Goal: Task Accomplishment & Management: Manage account settings

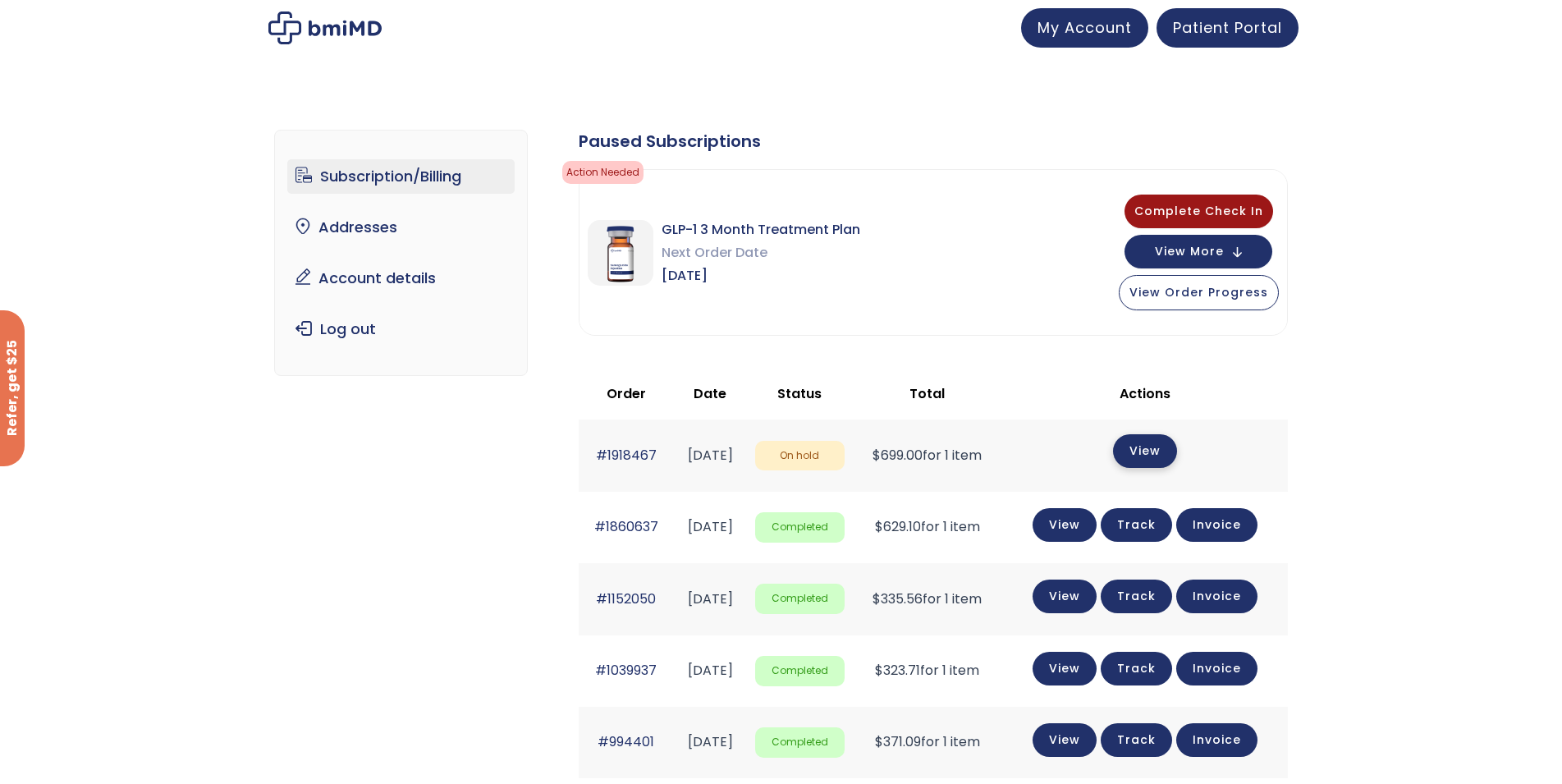
click at [1164, 458] on link "View" at bounding box center [1145, 450] width 64 height 33
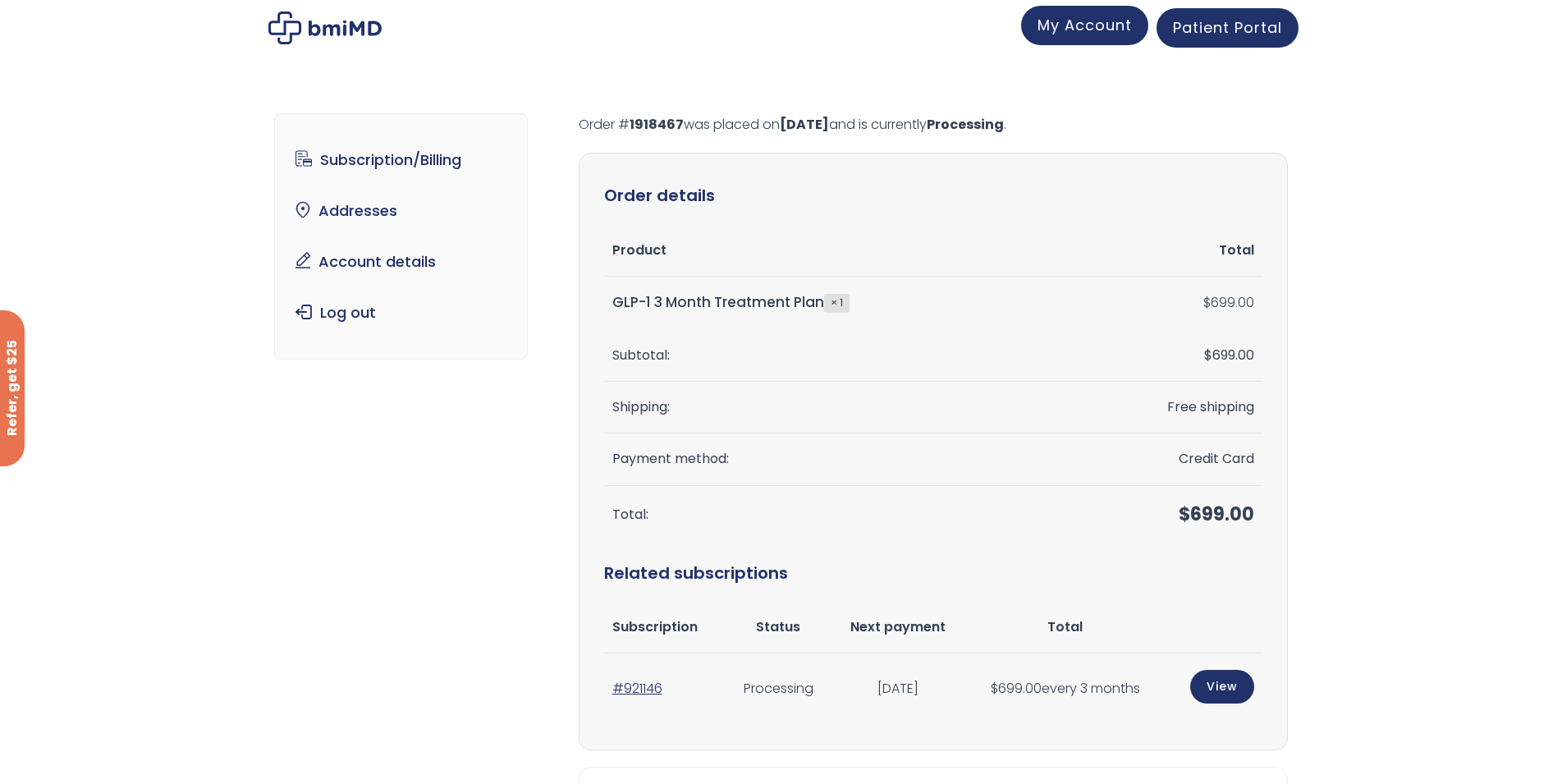
click at [1067, 25] on span "My Account" at bounding box center [1085, 24] width 94 height 21
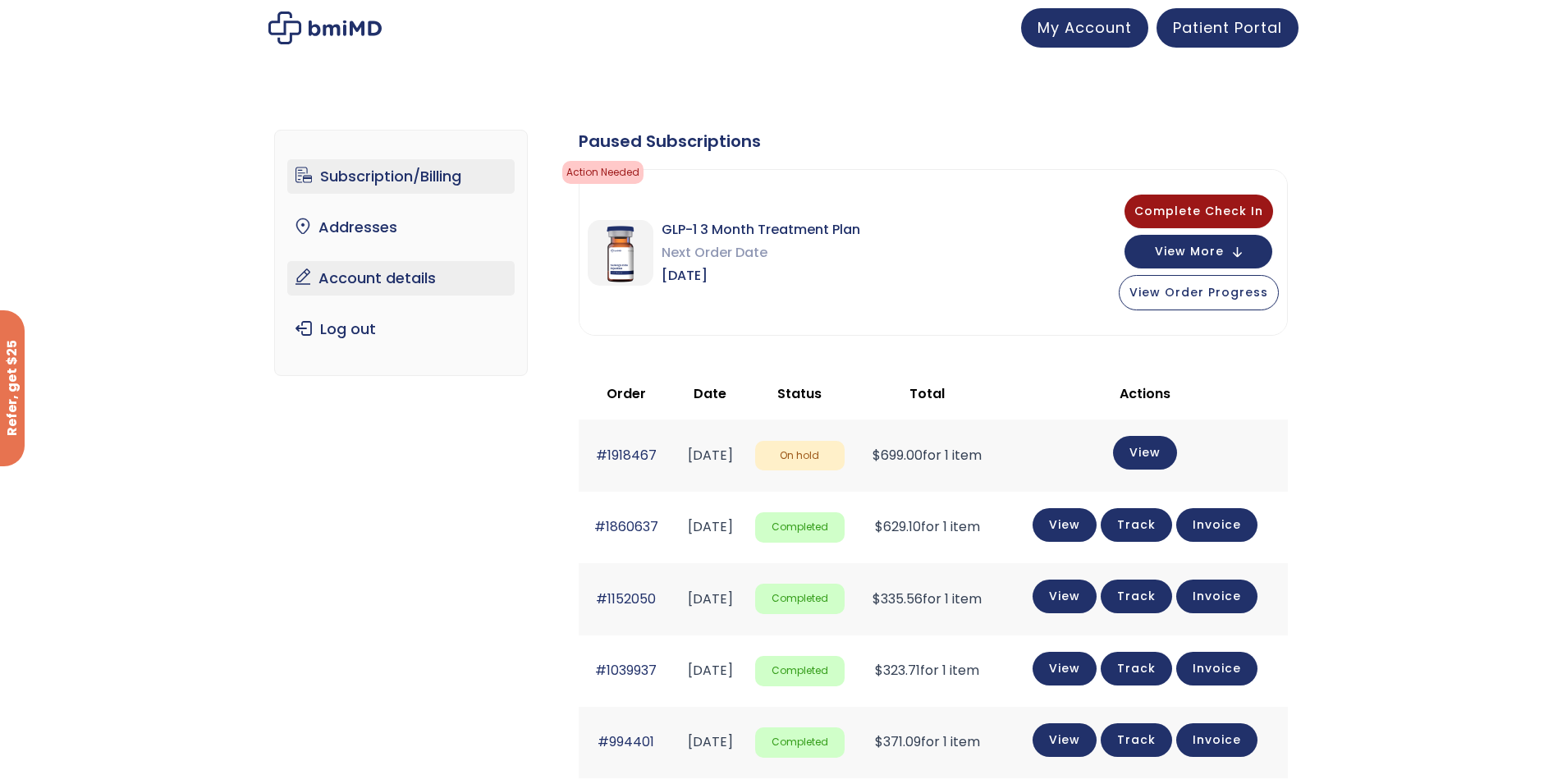
click at [346, 282] on link "Account details" at bounding box center [401, 278] width 227 height 34
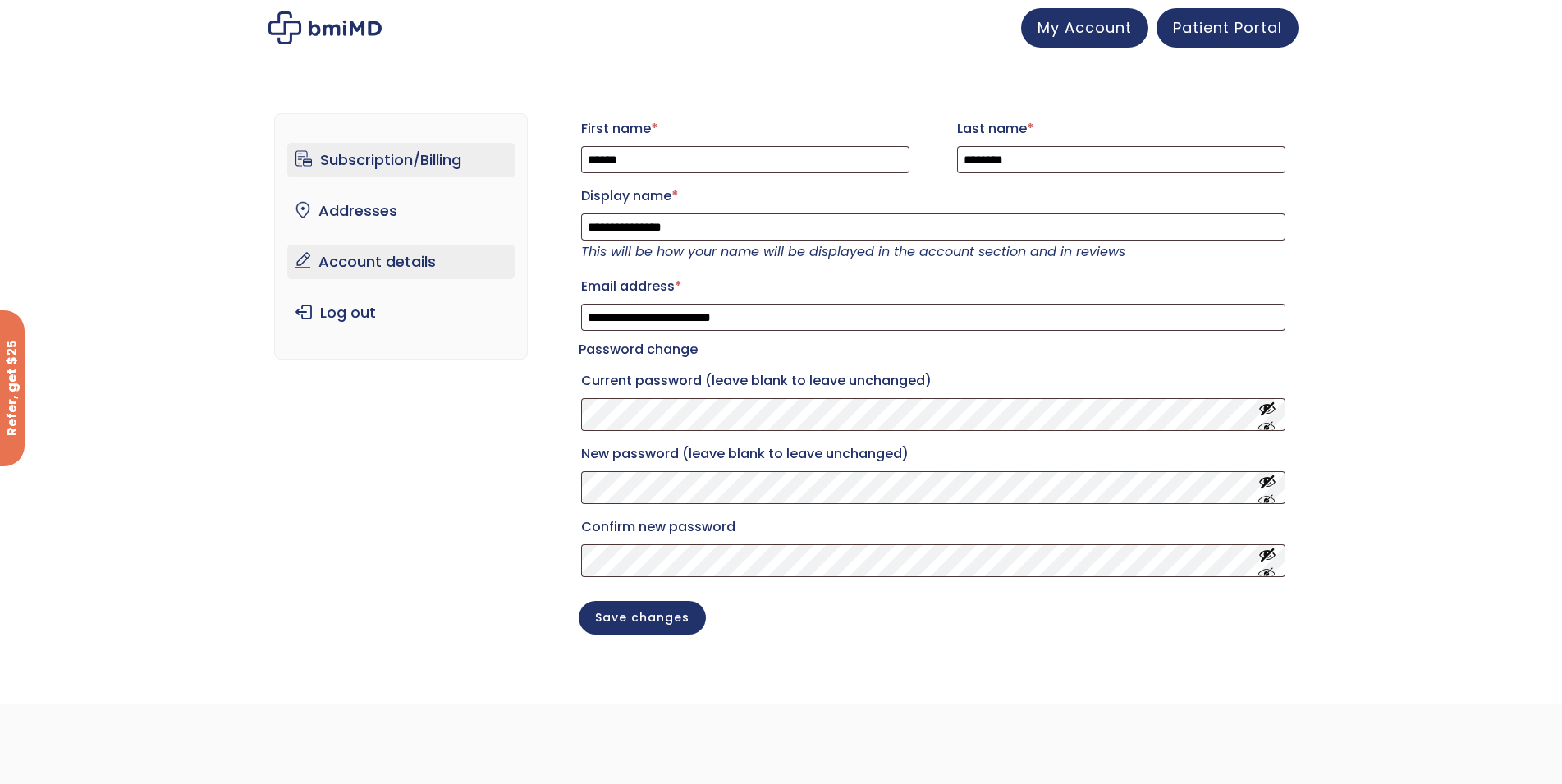
click at [435, 161] on link "Subscription/Billing" at bounding box center [401, 160] width 227 height 34
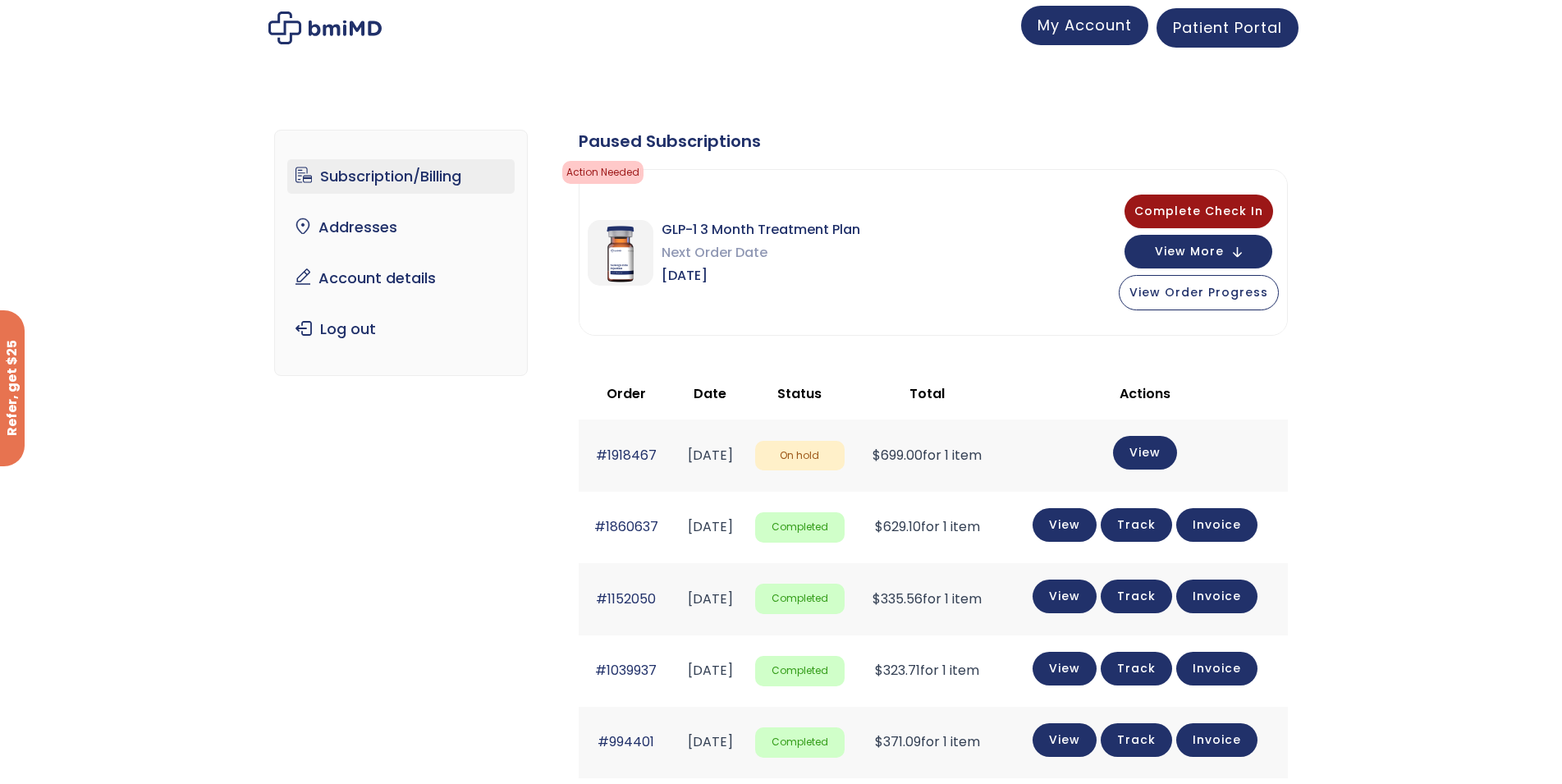
click at [1114, 36] on link "My Account" at bounding box center [1085, 25] width 127 height 39
click at [1241, 249] on button "View More" at bounding box center [1198, 250] width 148 height 33
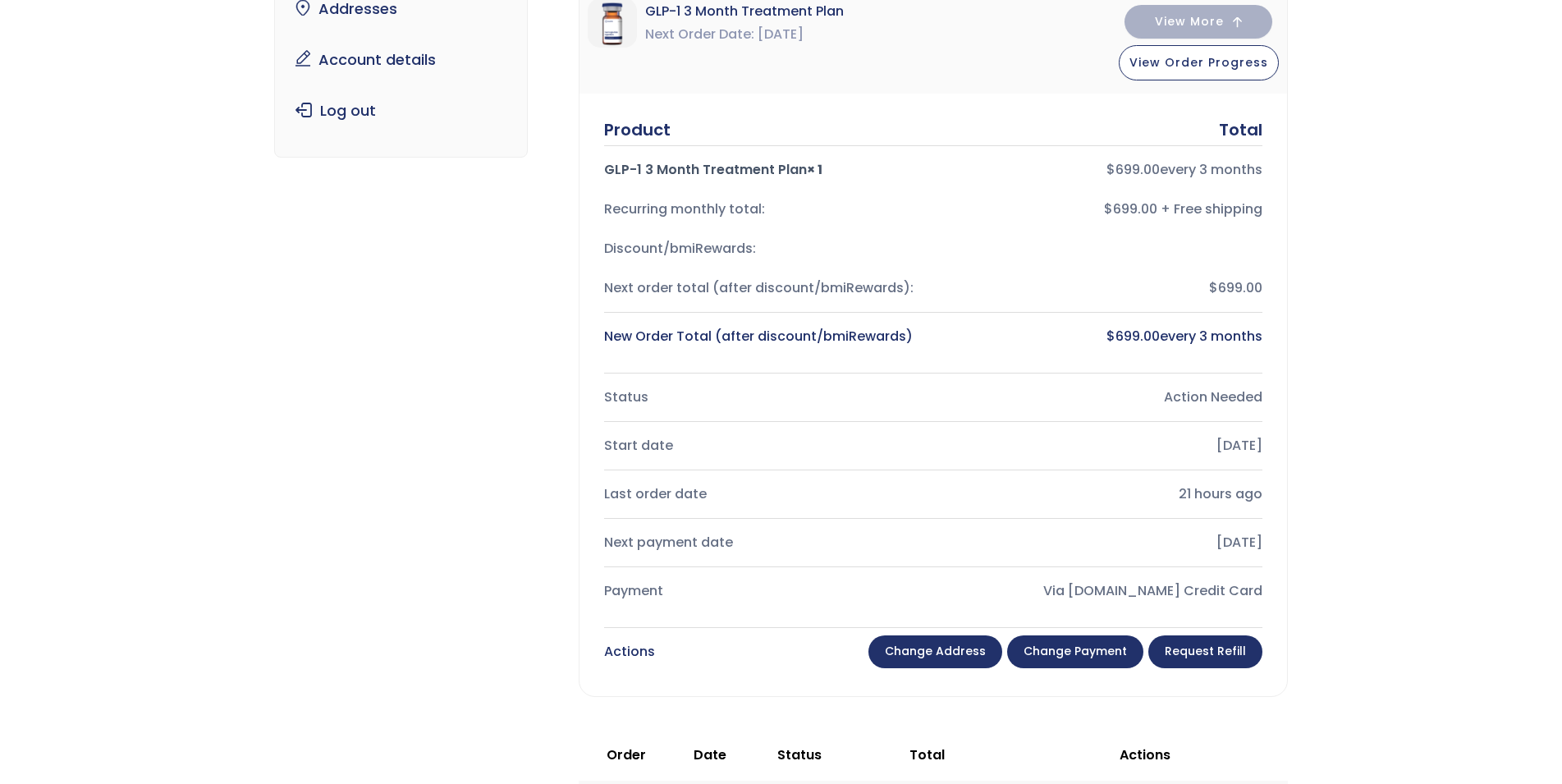
scroll to position [246, 0]
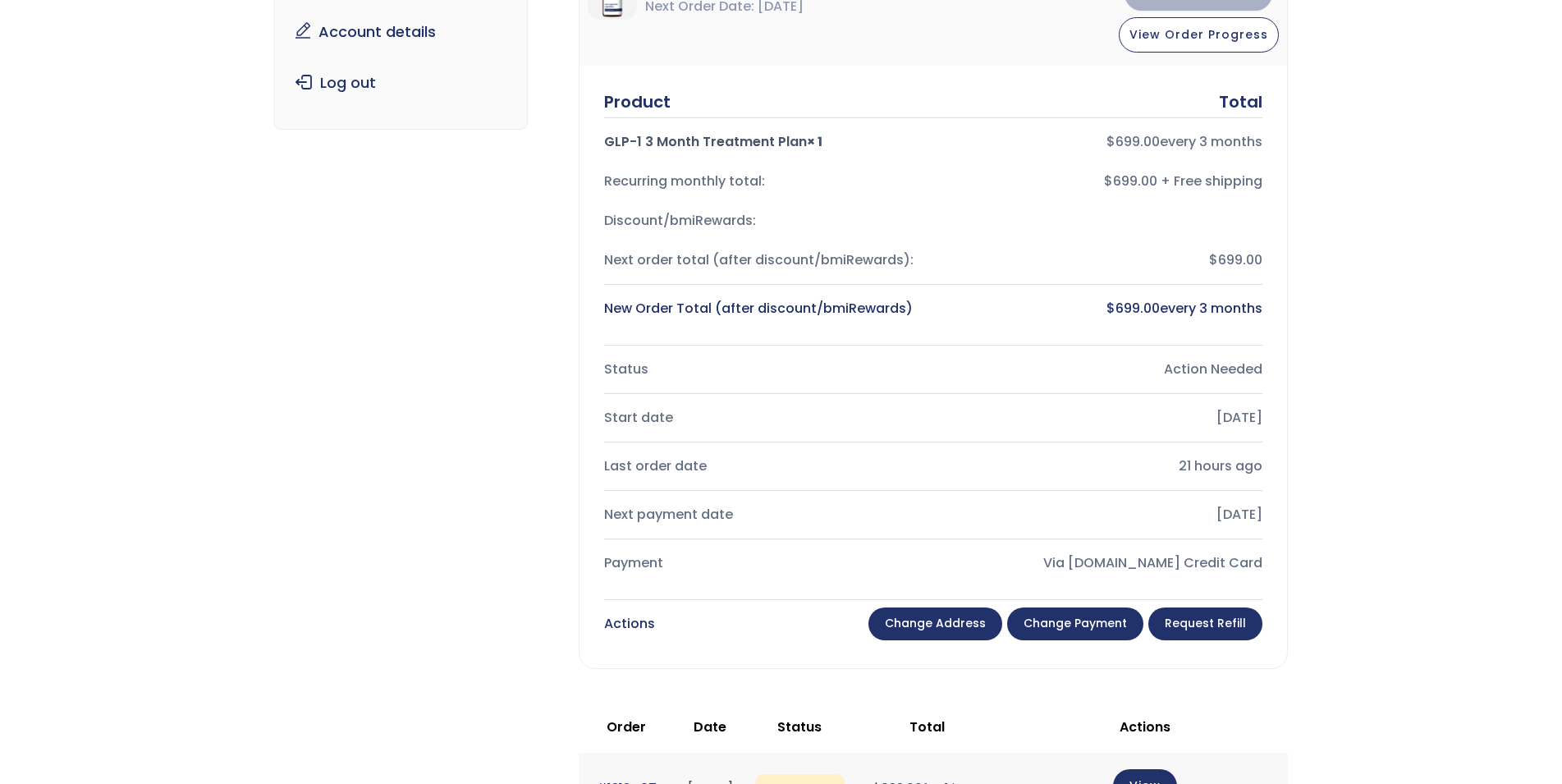
click at [1094, 617] on link "Change payment" at bounding box center [1075, 623] width 136 height 33
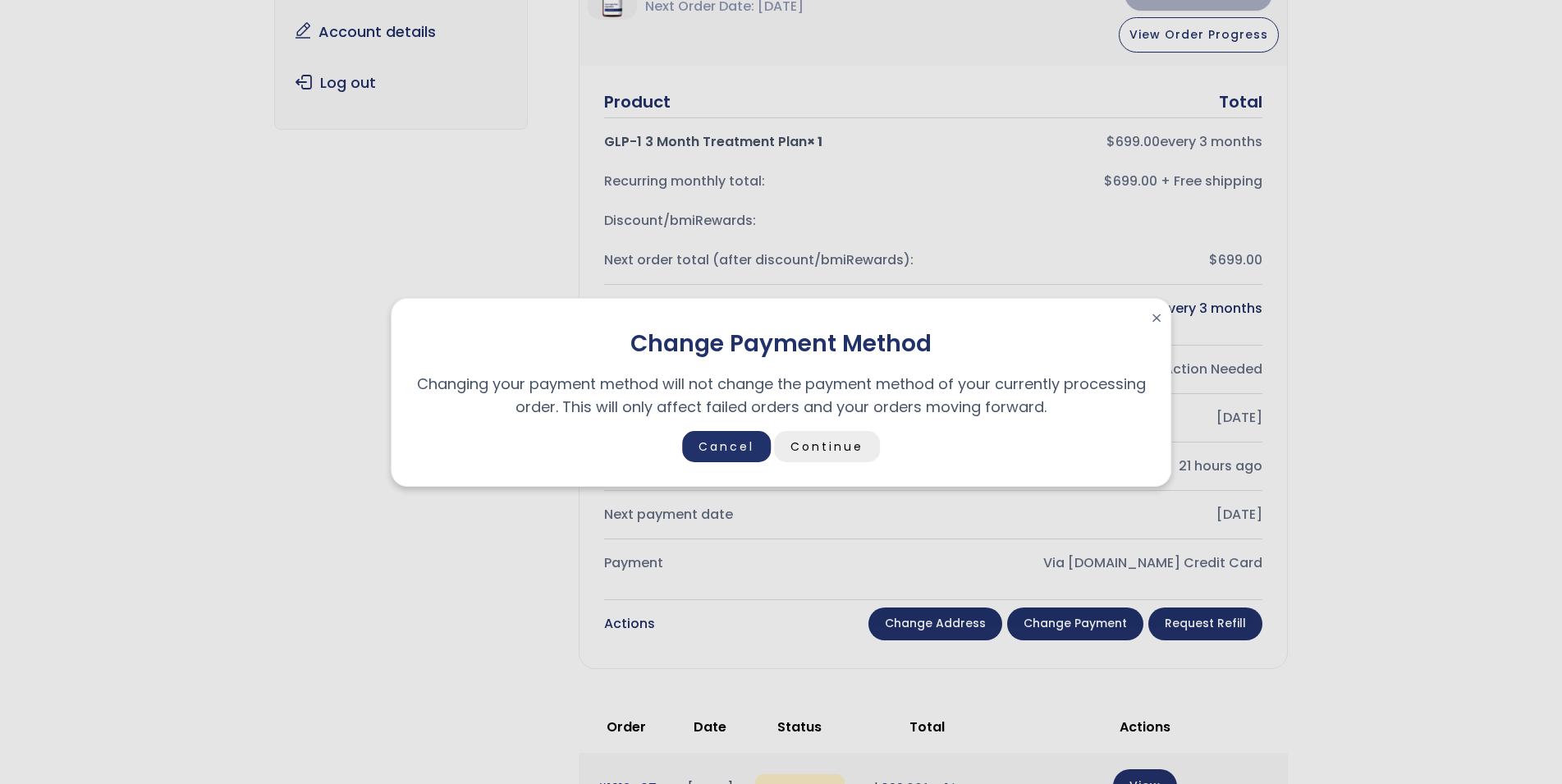
click at [810, 447] on link "Continue" at bounding box center [827, 446] width 106 height 31
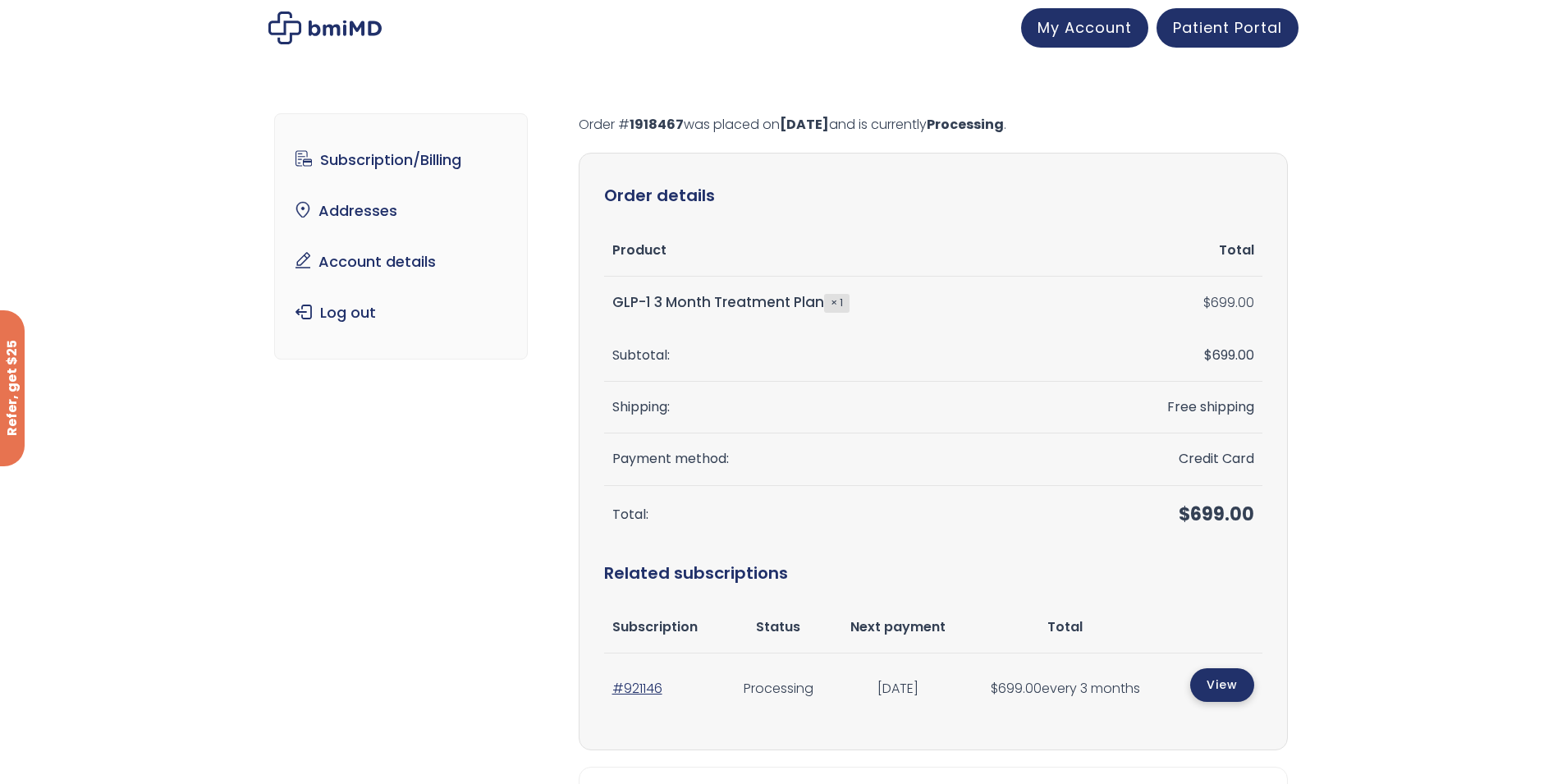
click at [1218, 691] on link "View" at bounding box center [1221, 684] width 64 height 33
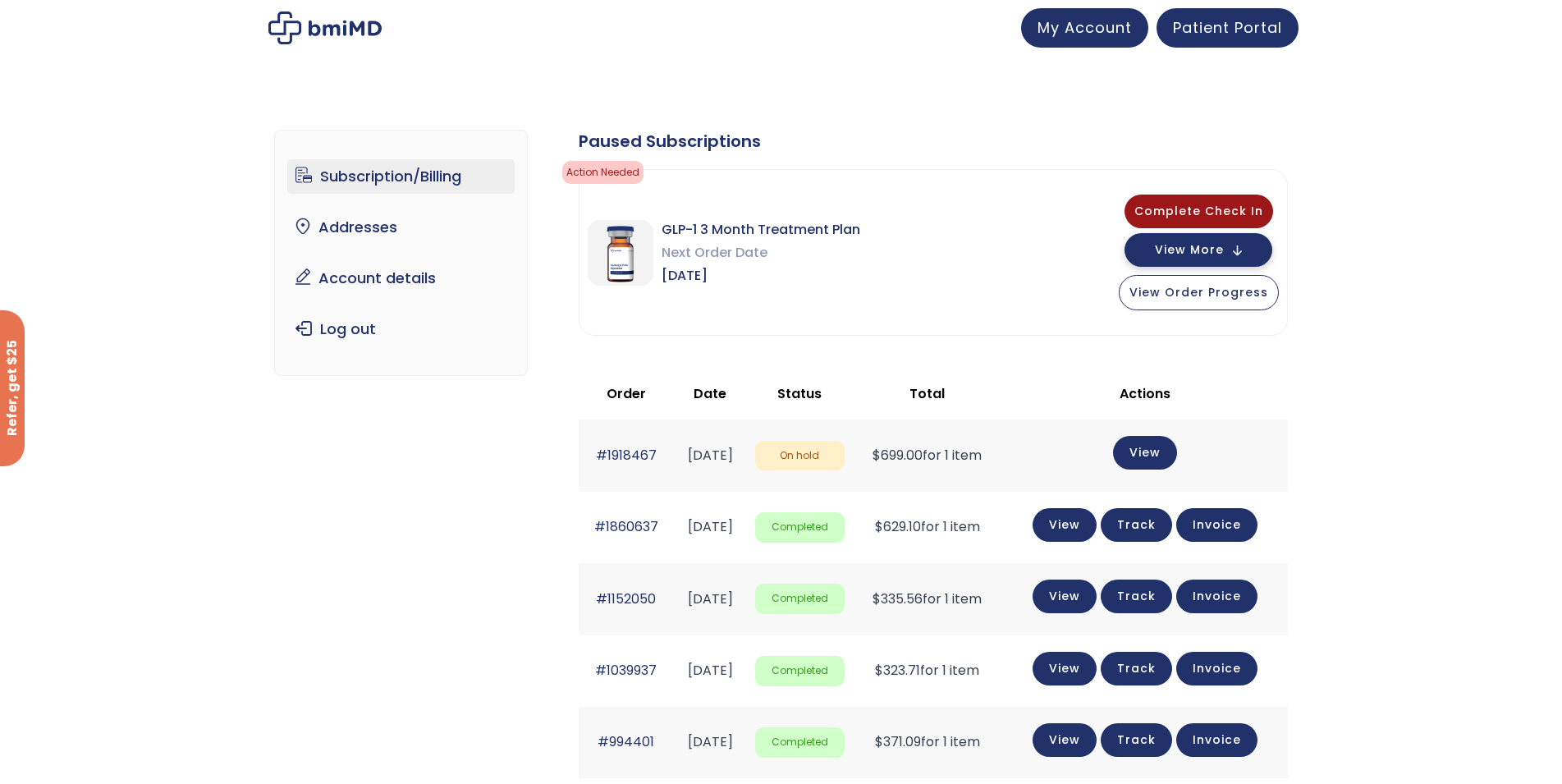
click at [1245, 248] on button "View More" at bounding box center [1198, 250] width 148 height 33
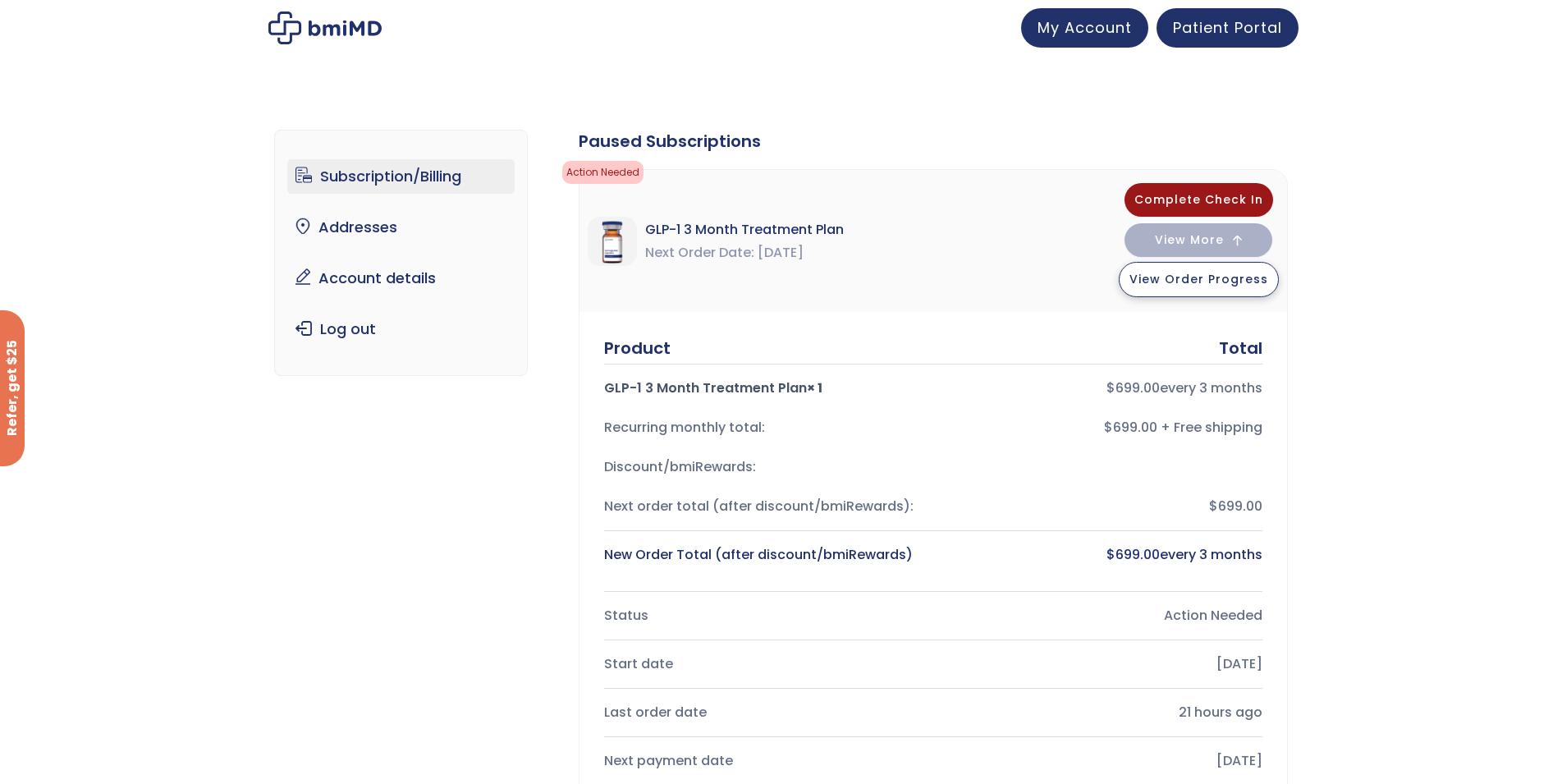
click at [1251, 277] on span "View Order Progress" at bounding box center [1199, 279] width 139 height 17
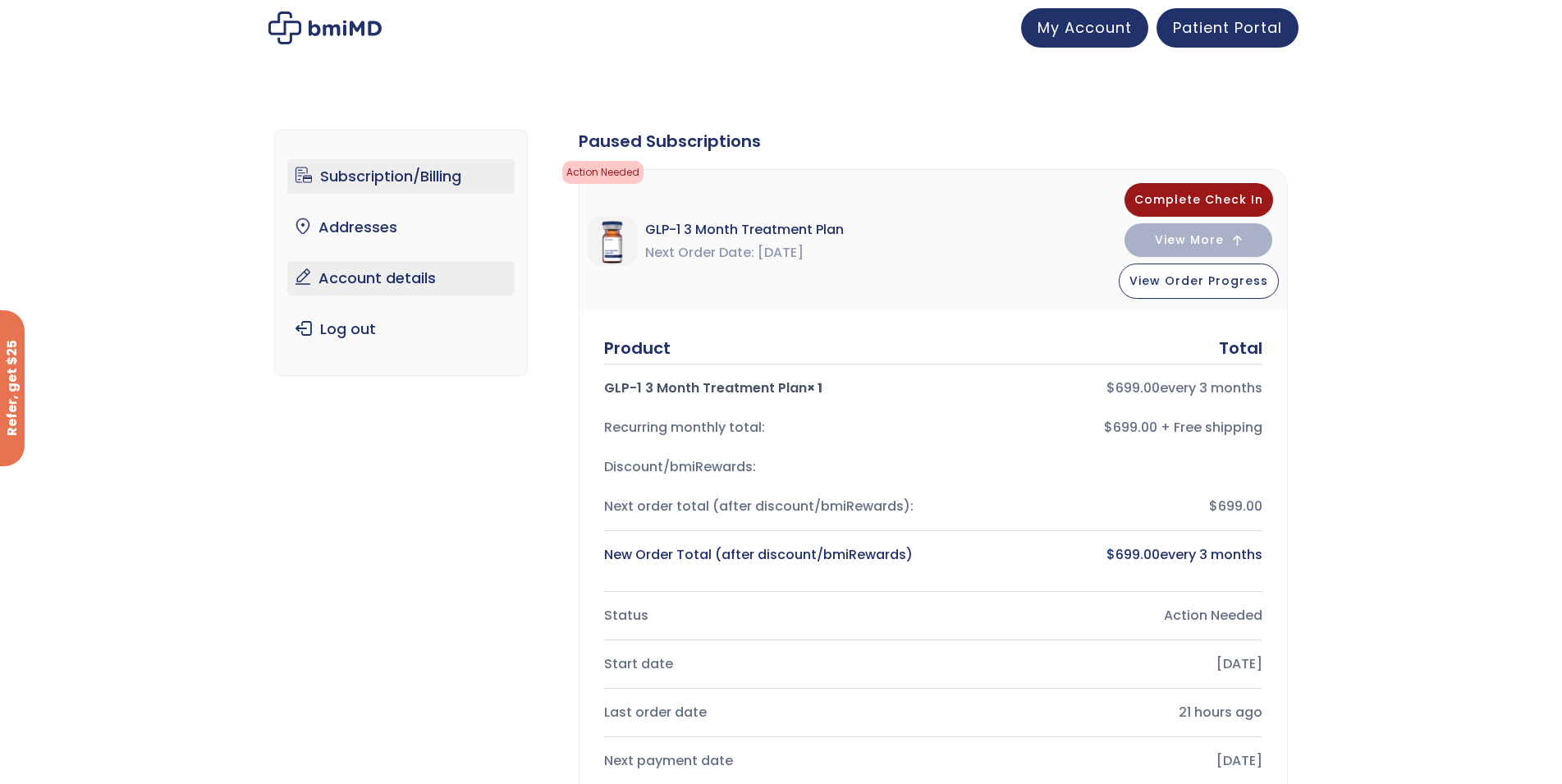
click at [379, 282] on link "Account details" at bounding box center [401, 278] width 227 height 34
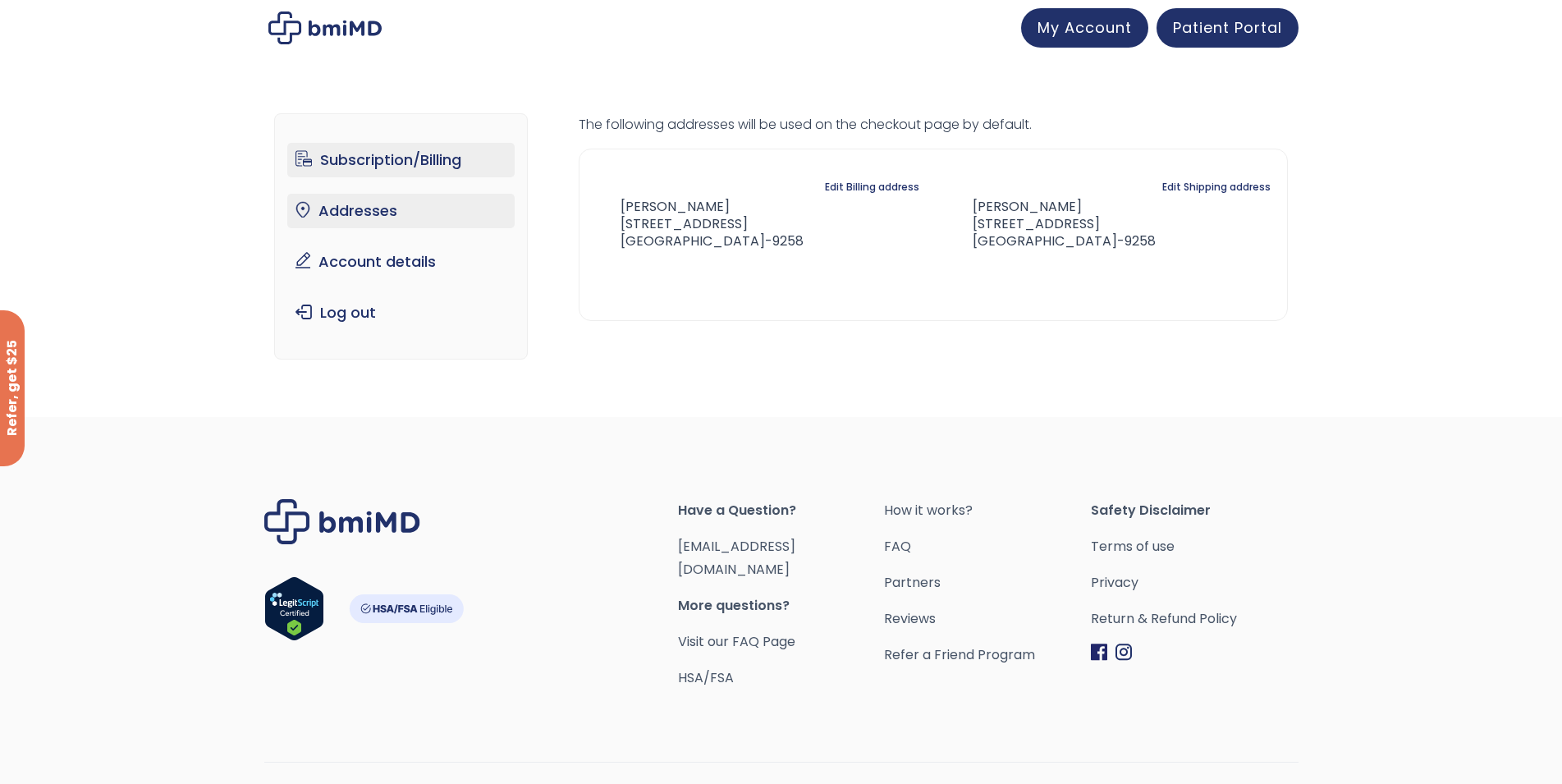
click at [368, 160] on link "Subscription/Billing" at bounding box center [401, 160] width 227 height 34
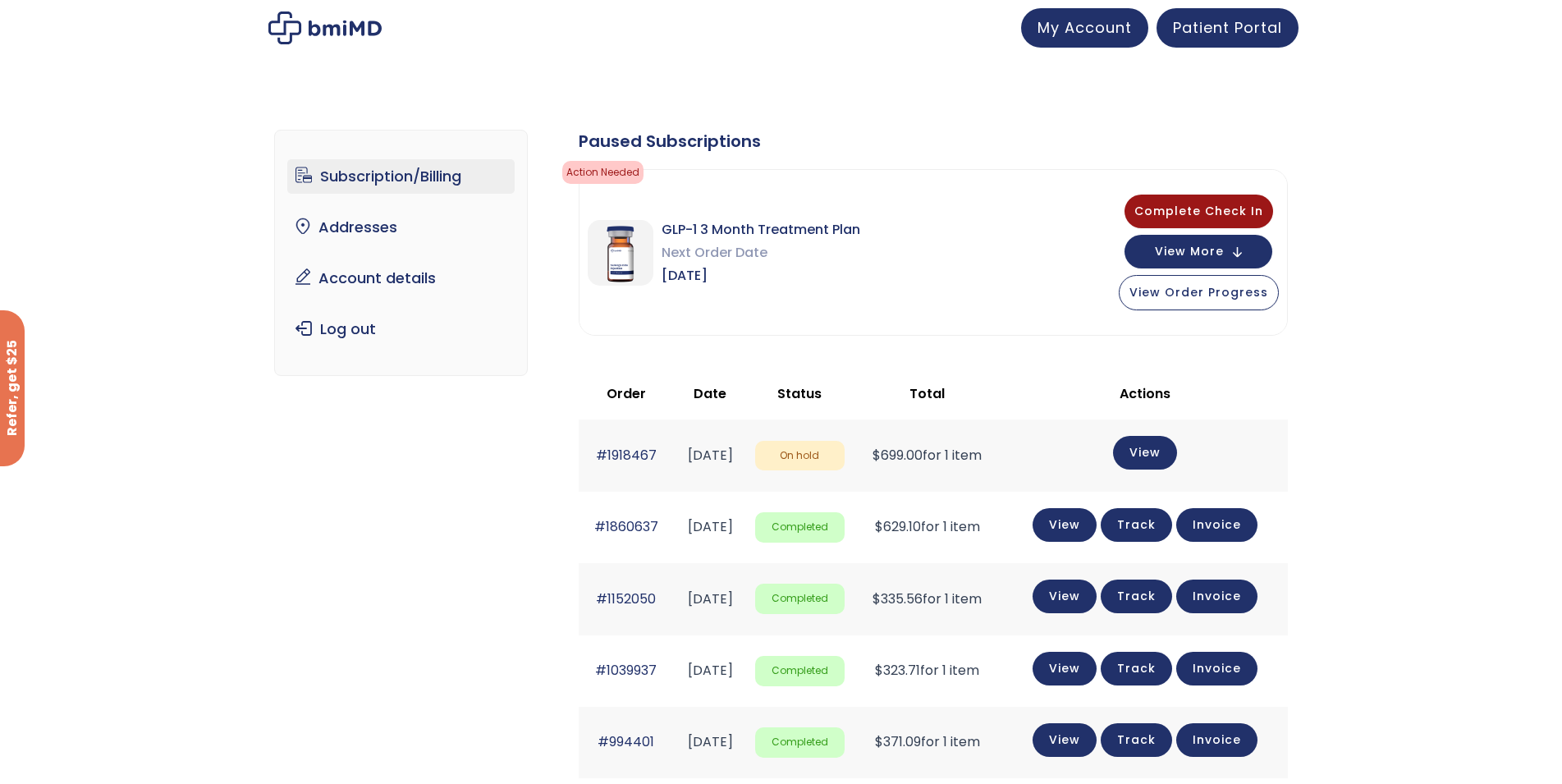
click at [419, 182] on link "Subscription/Billing" at bounding box center [401, 176] width 227 height 34
click at [1239, 29] on span "Patient Portal" at bounding box center [1227, 24] width 109 height 21
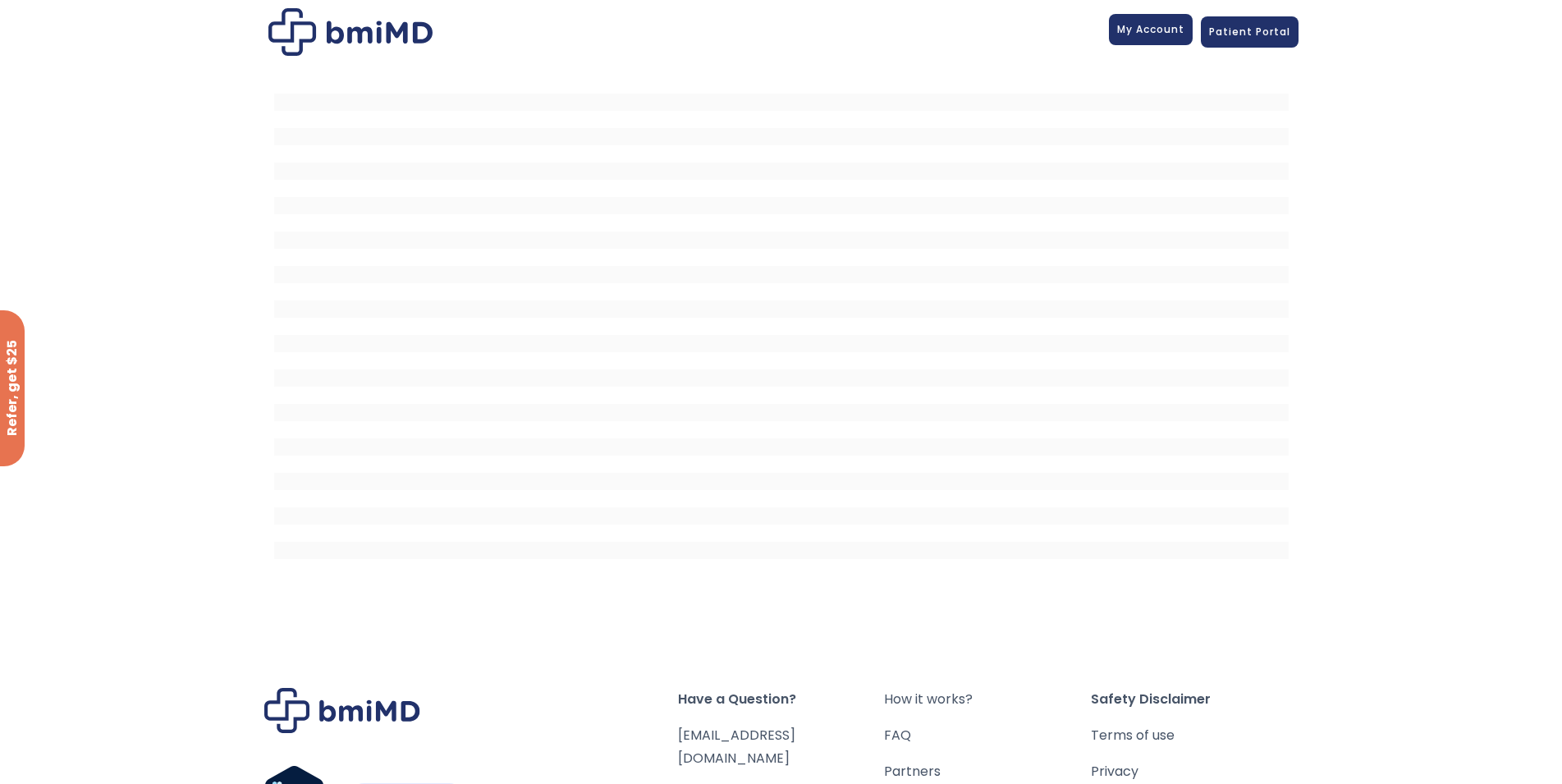
click at [1165, 31] on span "My Account" at bounding box center [1151, 29] width 68 height 14
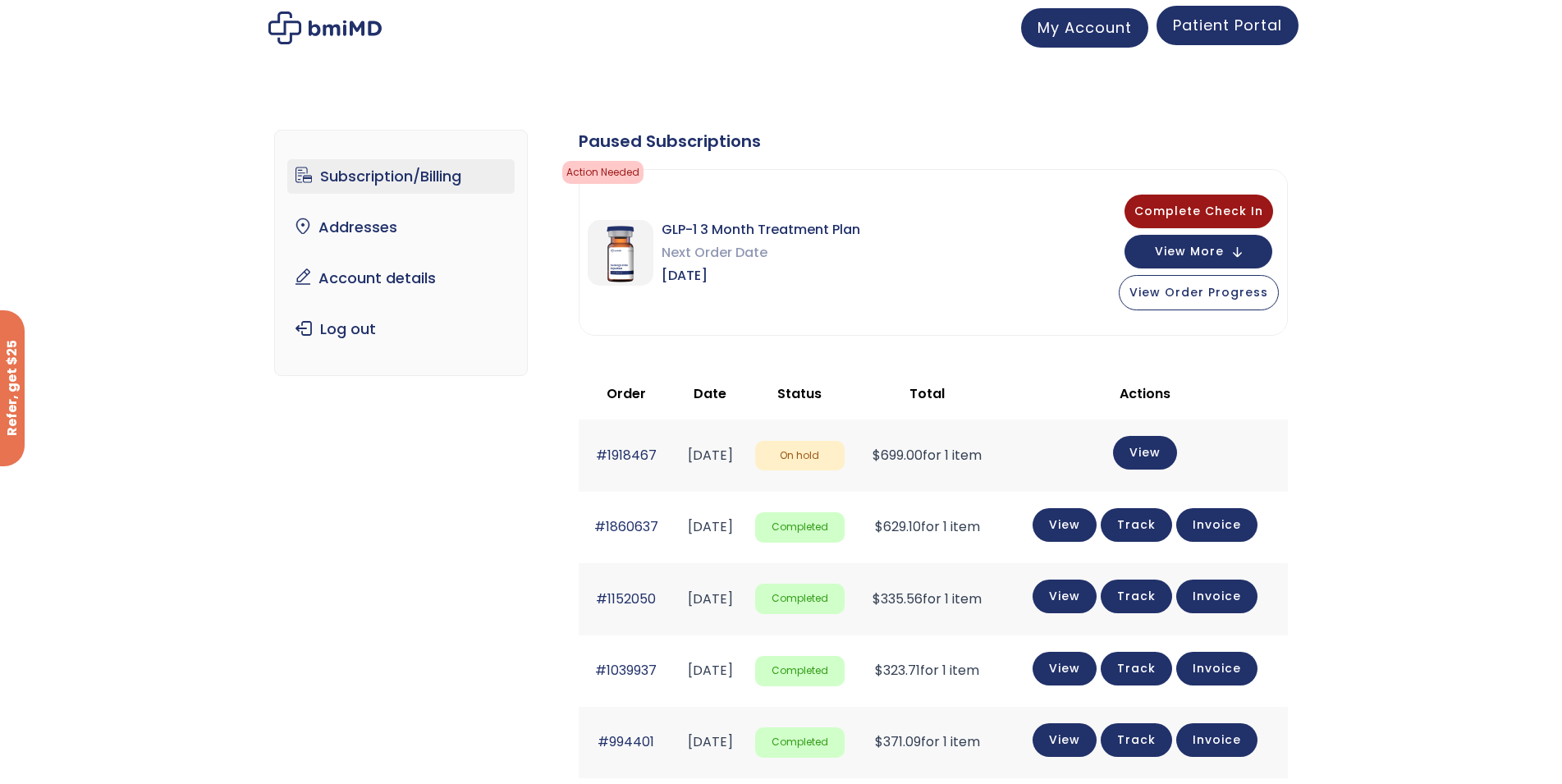
click at [1226, 27] on span "Patient Portal" at bounding box center [1227, 24] width 109 height 21
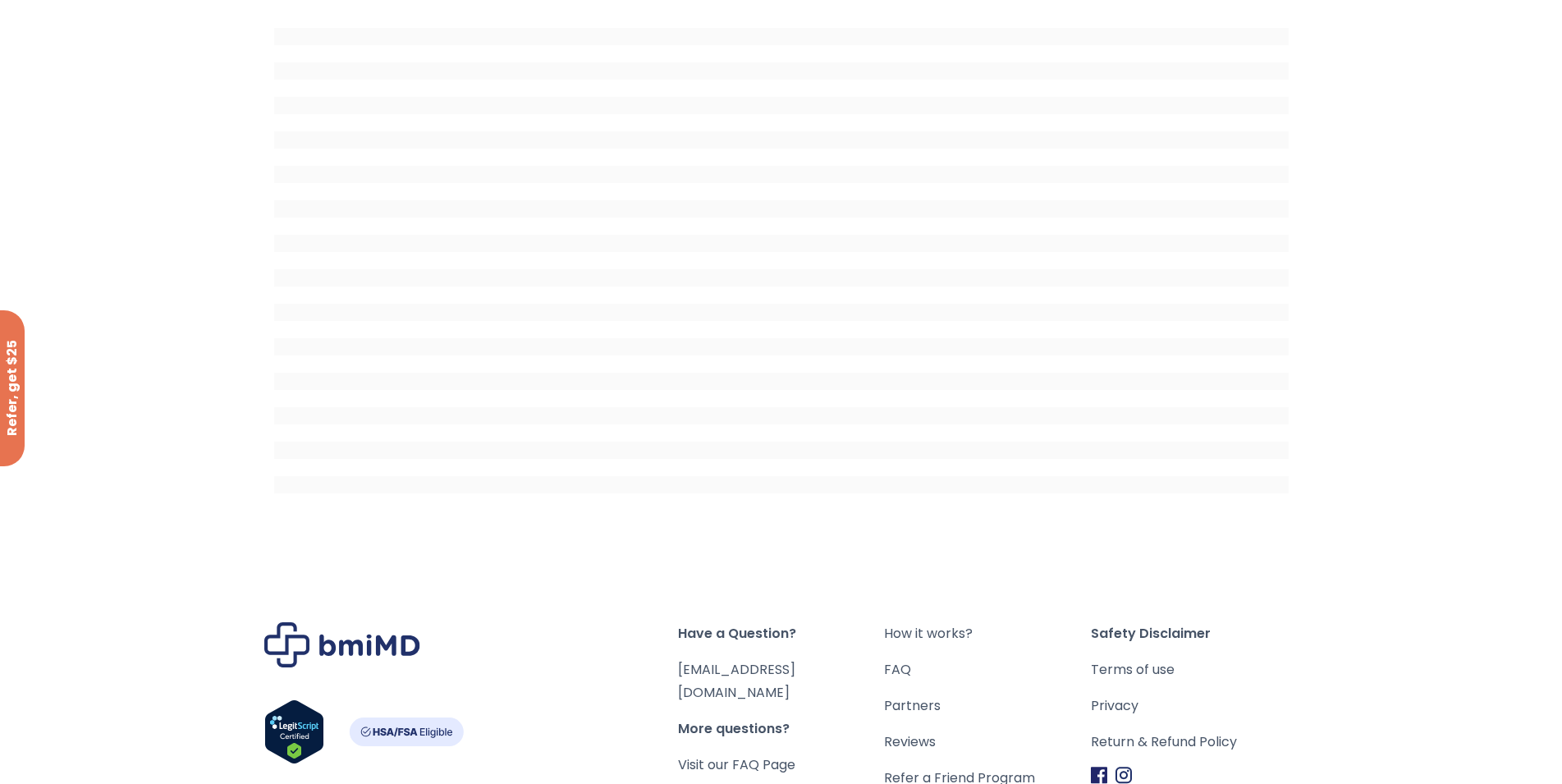
scroll to position [164, 0]
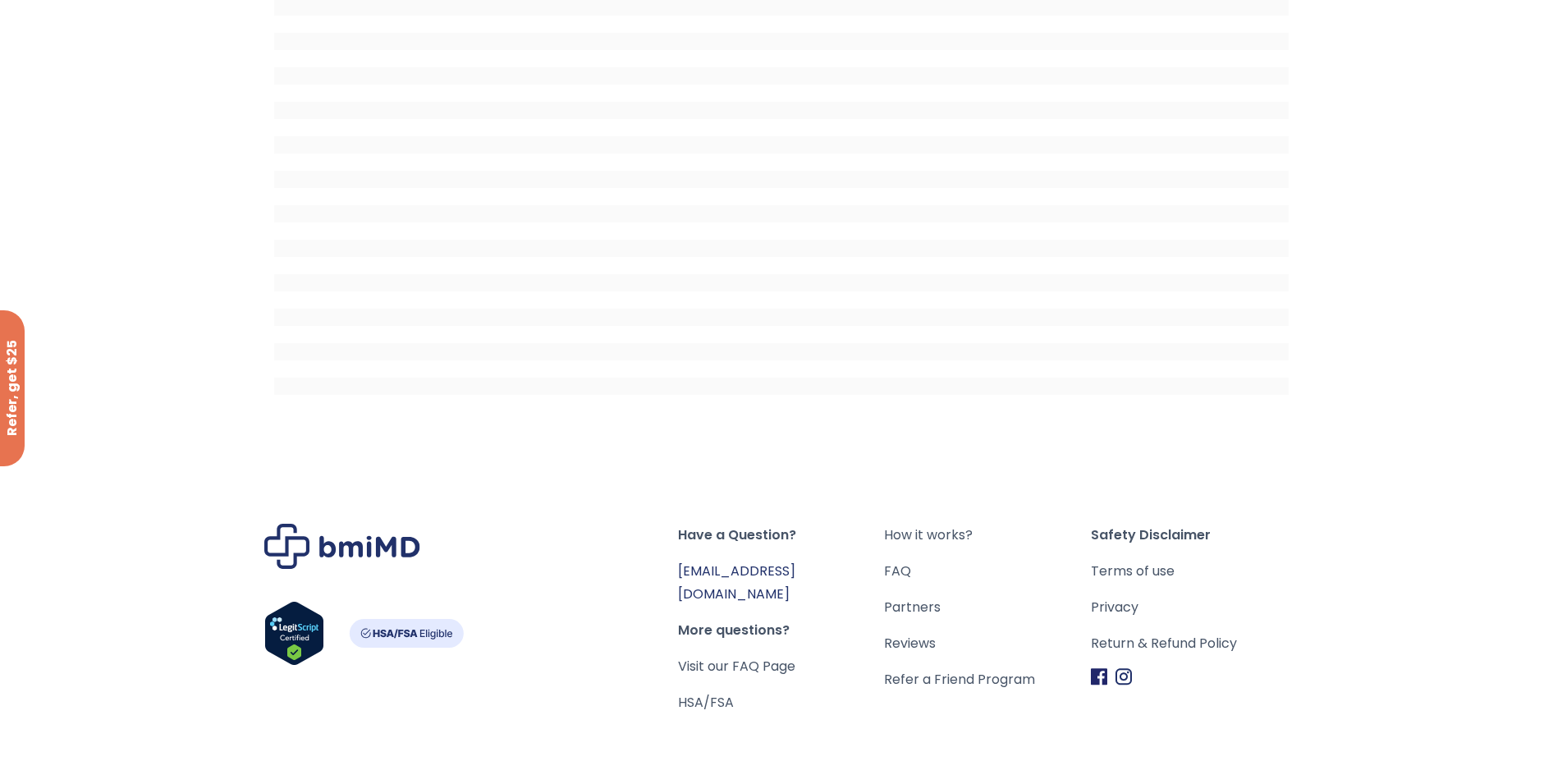
drag, startPoint x: 751, startPoint y: 571, endPoint x: 741, endPoint y: 574, distance: 10.4
click at [741, 574] on link "[EMAIL_ADDRESS][DOMAIN_NAME]" at bounding box center [736, 581] width 118 height 42
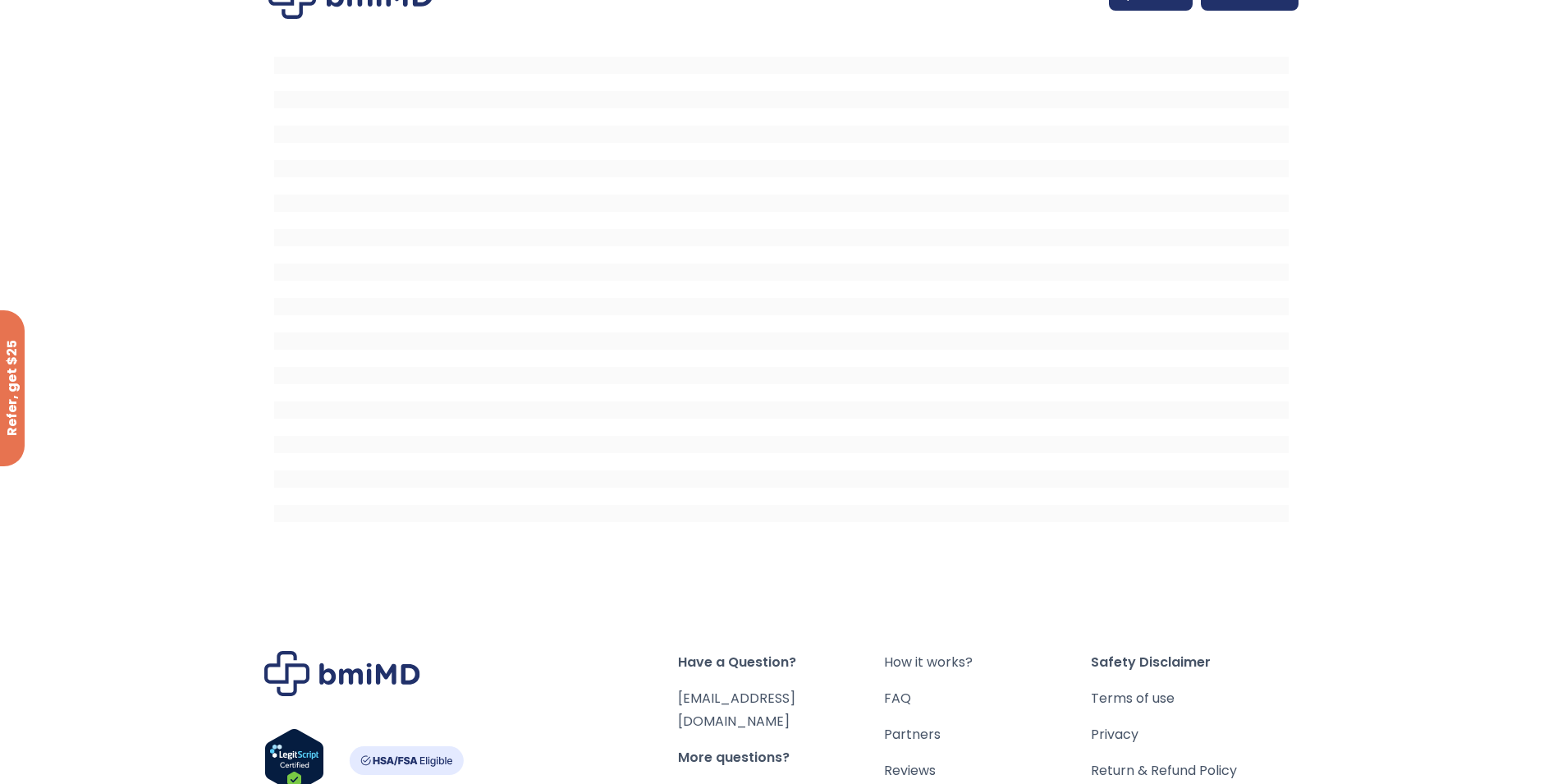
scroll to position [0, 0]
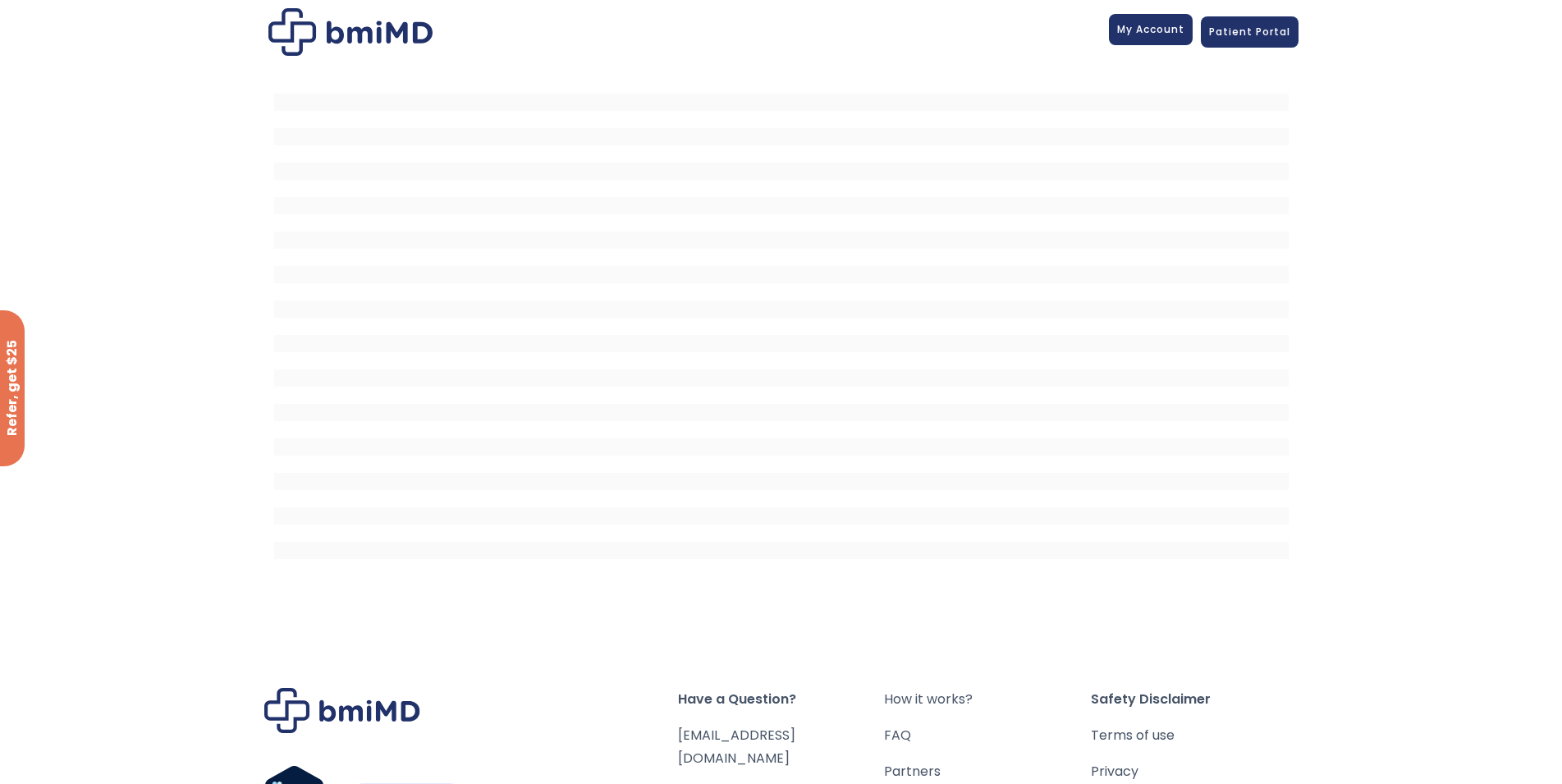
click at [1179, 28] on span "My Account" at bounding box center [1151, 29] width 68 height 14
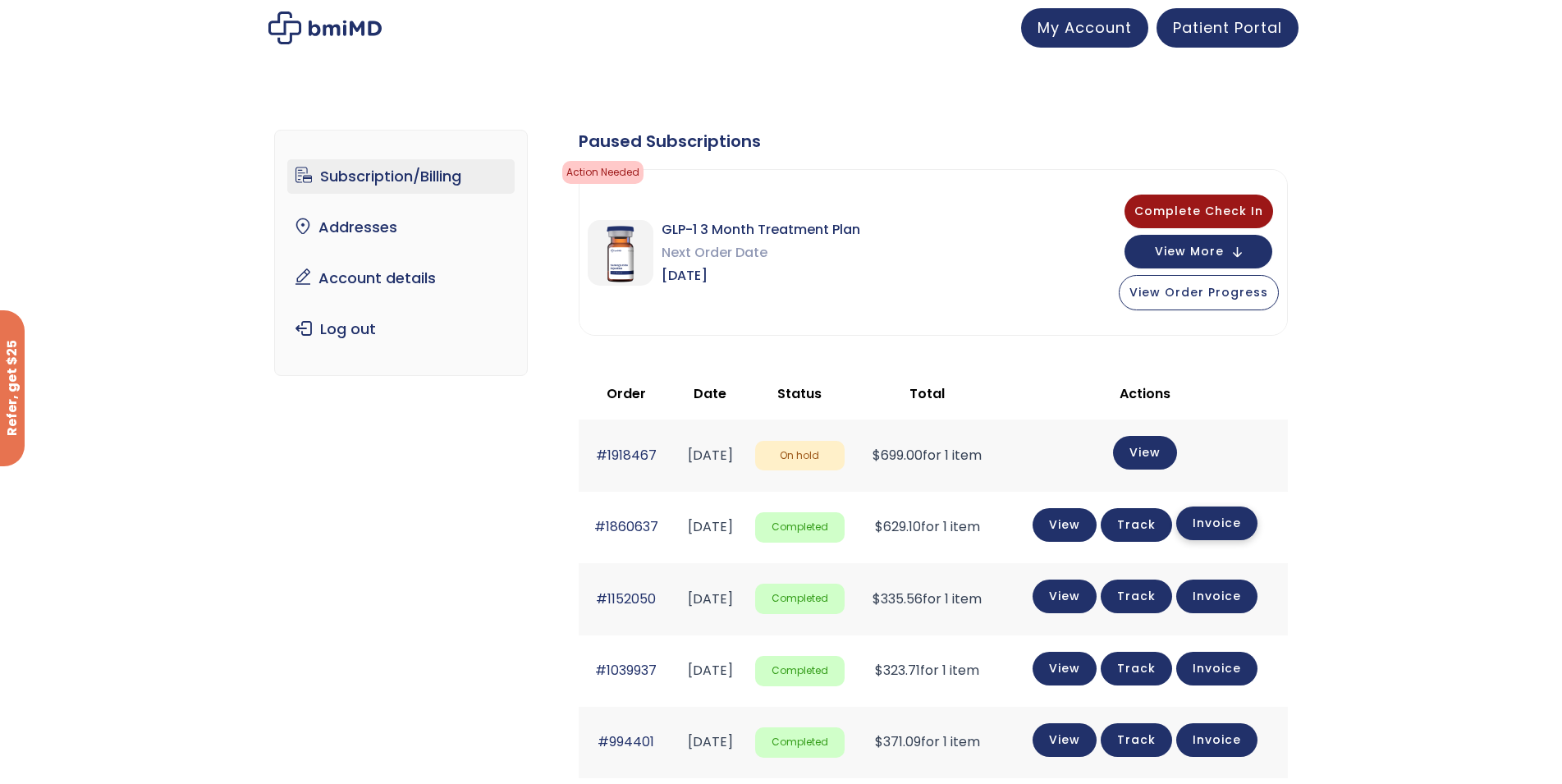
click at [1211, 526] on link "Invoice" at bounding box center [1216, 523] width 81 height 33
click at [1250, 529] on link "Invoice" at bounding box center [1216, 523] width 81 height 33
click at [1094, 530] on link "View" at bounding box center [1065, 523] width 64 height 33
